Goal: Task Accomplishment & Management: Use online tool/utility

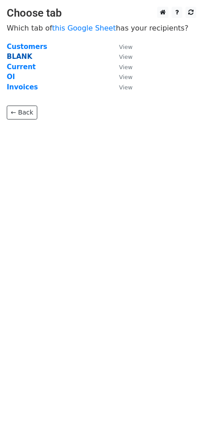
click at [23, 56] on strong "BLANK" at bounding box center [20, 57] width 26 height 8
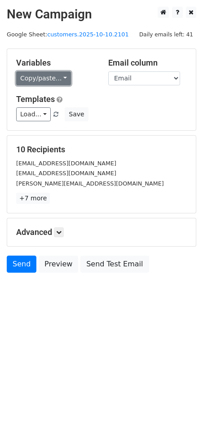
click at [59, 78] on link "Copy/paste..." at bounding box center [43, 78] width 55 height 14
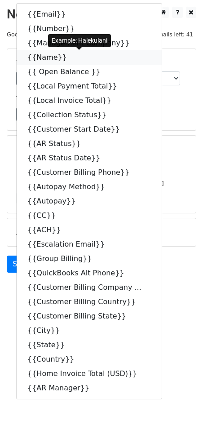
click at [69, 58] on icon at bounding box center [72, 56] width 7 height 7
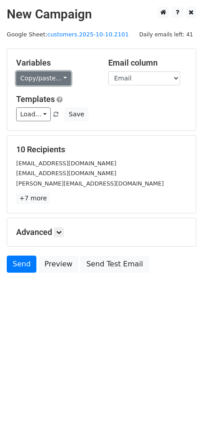
click at [61, 77] on link "Copy/paste..." at bounding box center [43, 78] width 55 height 14
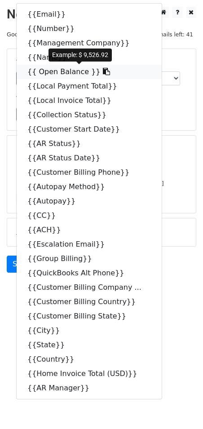
click at [103, 71] on icon at bounding box center [106, 71] width 7 height 7
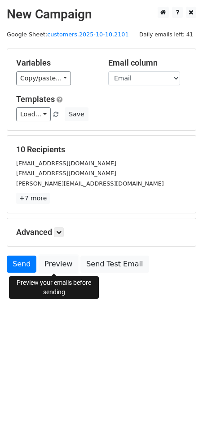
drag, startPoint x: 64, startPoint y: 267, endPoint x: 73, endPoint y: 260, distance: 11.5
click at [64, 267] on link "Preview" at bounding box center [59, 264] width 40 height 17
click at [59, 264] on link "Preview" at bounding box center [59, 264] width 40 height 17
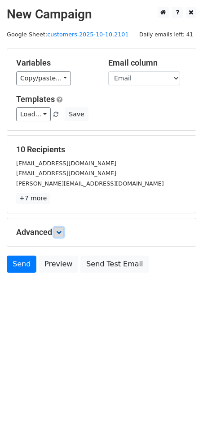
click at [61, 235] on link at bounding box center [59, 232] width 10 height 10
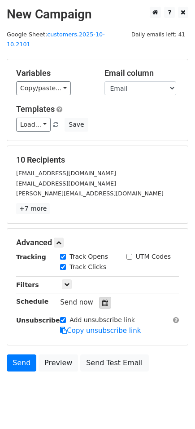
click at [103, 297] on div at bounding box center [105, 303] width 12 height 12
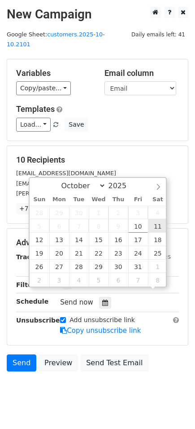
scroll to position [0, 0]
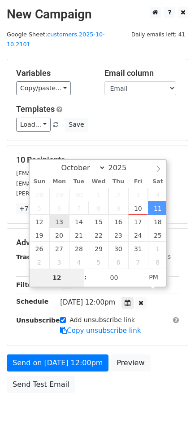
type input "2025-10-13 12:00"
type input "08"
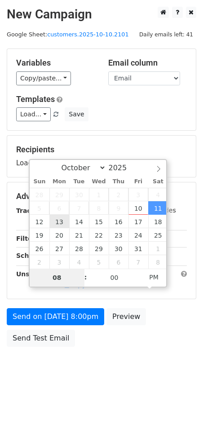
type input "2025-10-13 20:00"
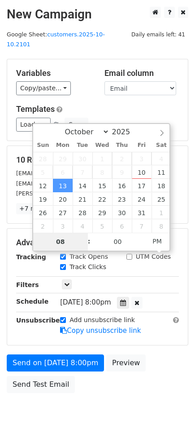
type input "08"
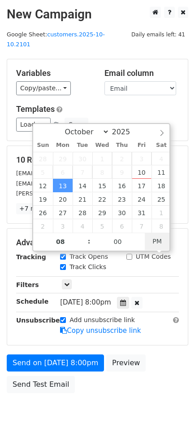
type input "2025-10-13 08:00"
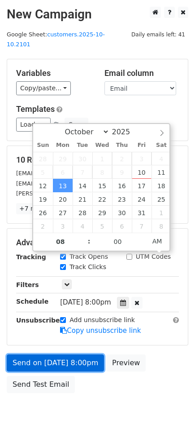
click at [34, 354] on link "Send on Oct 13 at 8:00pm" at bounding box center [55, 362] width 97 height 17
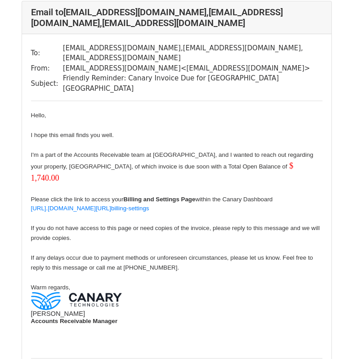
scroll to position [2194, 0]
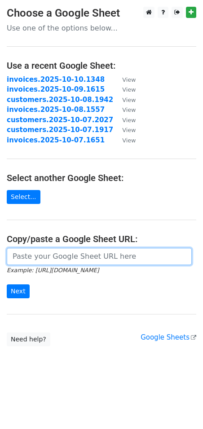
paste input "https://docs.google.com/spreadsheets/d/1dRhuFaVLr9W5nrk3jp3kdLi2fZjD-A-_arqVYJW…"
type input "https://docs.google.com/spreadsheets/d/1dRhuFaVLr9W5nrk3jp3kdLi2fZjD-A-_arqVYJW…"
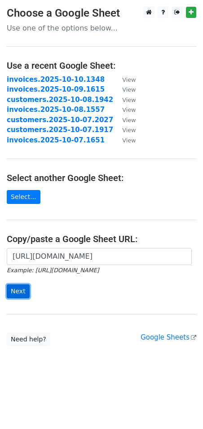
click at [19, 297] on input "Next" at bounding box center [18, 291] width 23 height 14
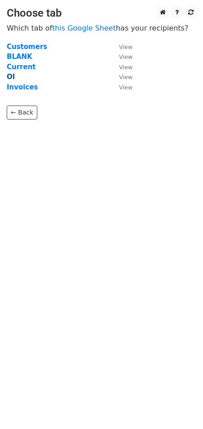
click at [12, 79] on strong "OI" at bounding box center [11, 77] width 8 height 8
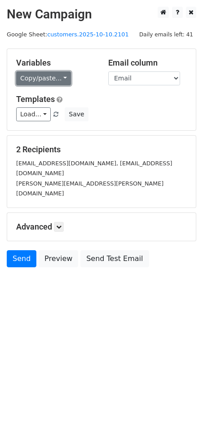
click at [61, 79] on link "Copy/paste..." at bounding box center [43, 78] width 55 height 14
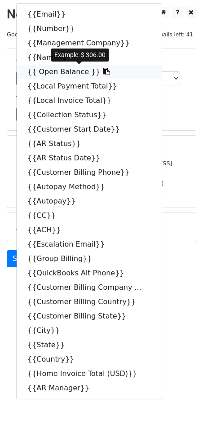
click at [103, 74] on icon at bounding box center [106, 71] width 7 height 7
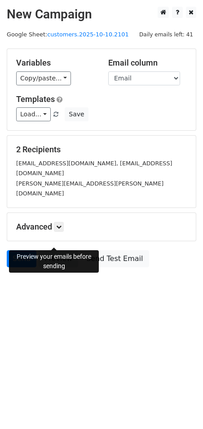
click at [45, 250] on link "Preview" at bounding box center [59, 258] width 40 height 17
click at [65, 250] on link "Preview" at bounding box center [59, 258] width 40 height 17
click at [55, 222] on h5 "Advanced" at bounding box center [101, 227] width 171 height 10
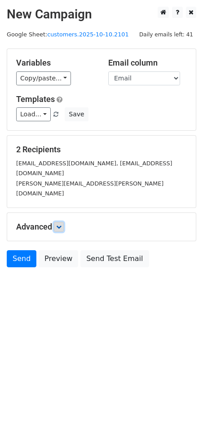
click at [61, 224] on icon at bounding box center [58, 226] width 5 height 5
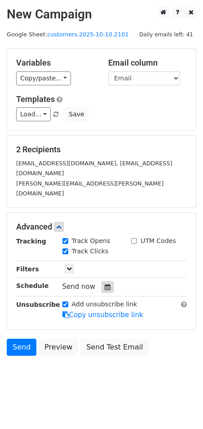
click at [105, 284] on icon at bounding box center [108, 287] width 6 height 6
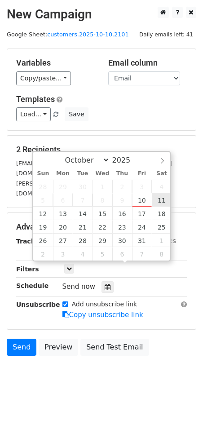
type input "2025-10-11 12:00"
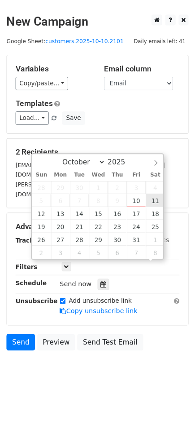
scroll to position [0, 0]
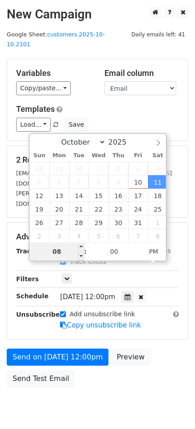
type input "08"
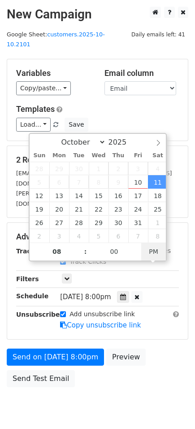
click at [153, 250] on span "PM" at bounding box center [154, 252] width 25 height 18
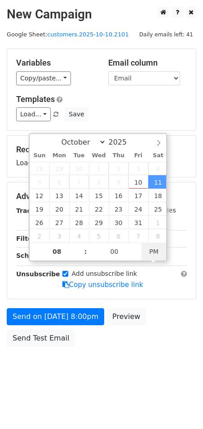
type input "2025-10-11 08:00"
click at [151, 250] on span "PM" at bounding box center [154, 252] width 25 height 18
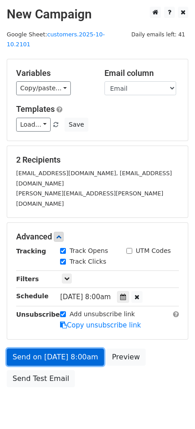
click at [31, 349] on link "Send on Oct 11 at 8:00am" at bounding box center [55, 357] width 97 height 17
click at [41, 349] on link "Send on Oct 11 at 8:00am" at bounding box center [55, 357] width 97 height 17
click at [80, 349] on link "Send on Oct 11 at 8:00am" at bounding box center [55, 357] width 97 height 17
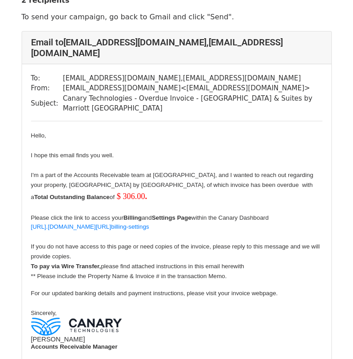
scroll to position [26, 0]
